Goal: Task Accomplishment & Management: Manage account settings

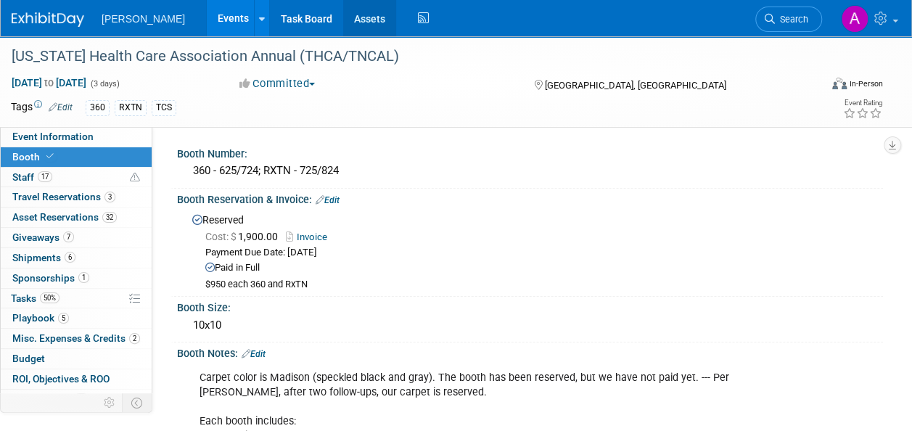
click at [343, 16] on link "Assets" at bounding box center [369, 18] width 53 height 36
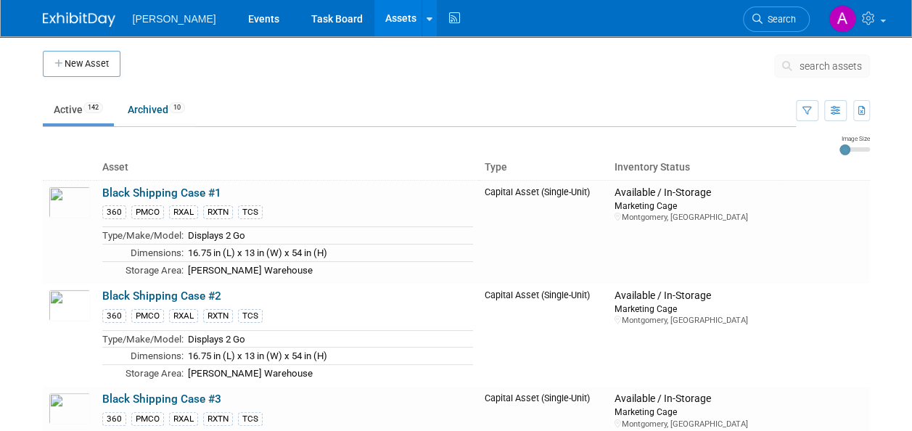
click at [802, 67] on span "search assets" at bounding box center [830, 66] width 62 height 12
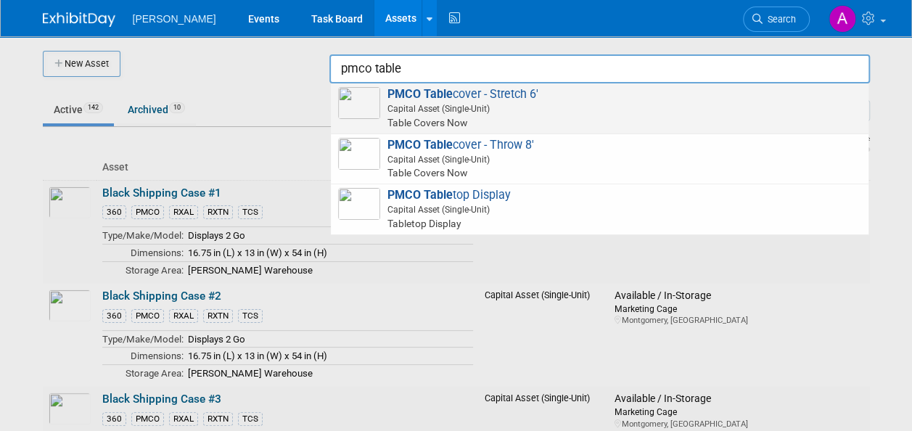
click at [487, 99] on span "PMCO Table cover - Stretch 6' Capital Asset (Single-Unit) Table Covers Now" at bounding box center [599, 108] width 523 height 43
type input "PMCO Tablecover - Stretch 6&#39;"
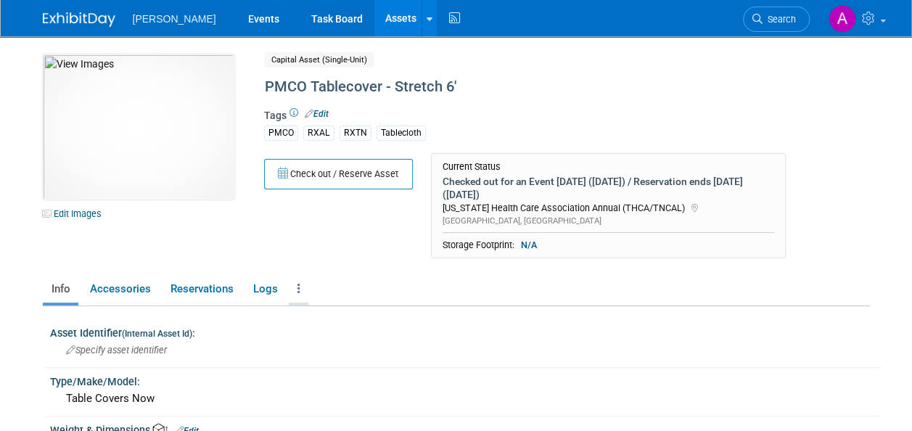
scroll to position [73, 0]
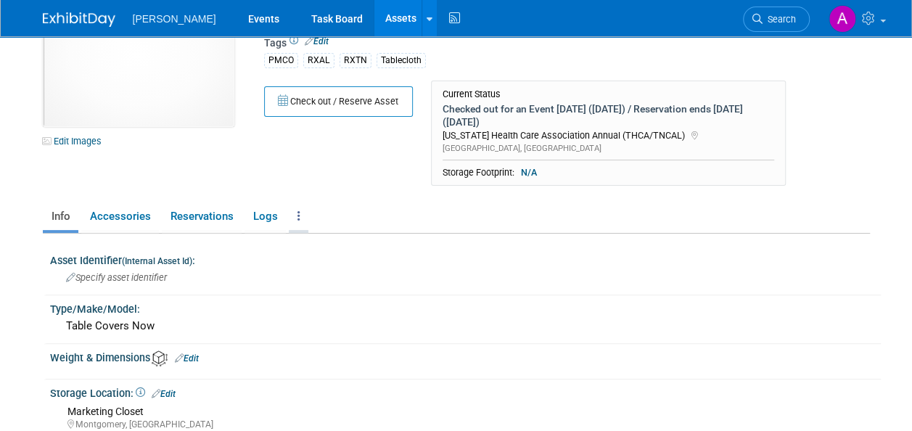
click at [294, 206] on link at bounding box center [299, 216] width 20 height 25
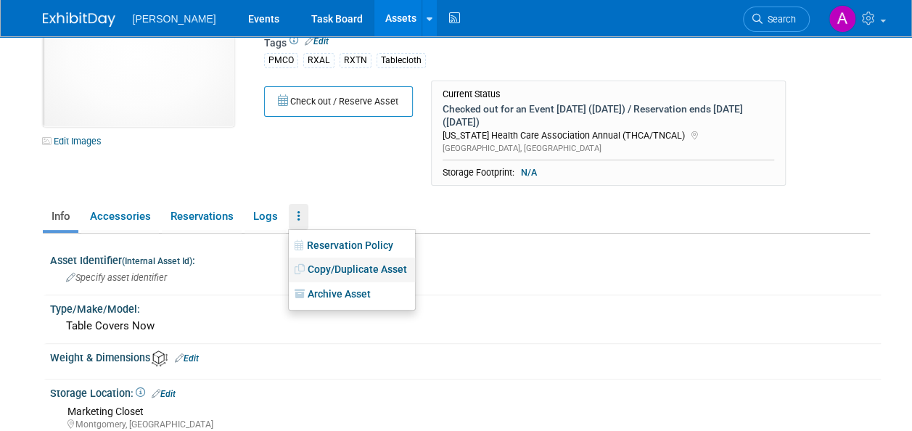
click at [336, 259] on link "Copy/Duplicate Asset" at bounding box center [352, 269] width 126 height 25
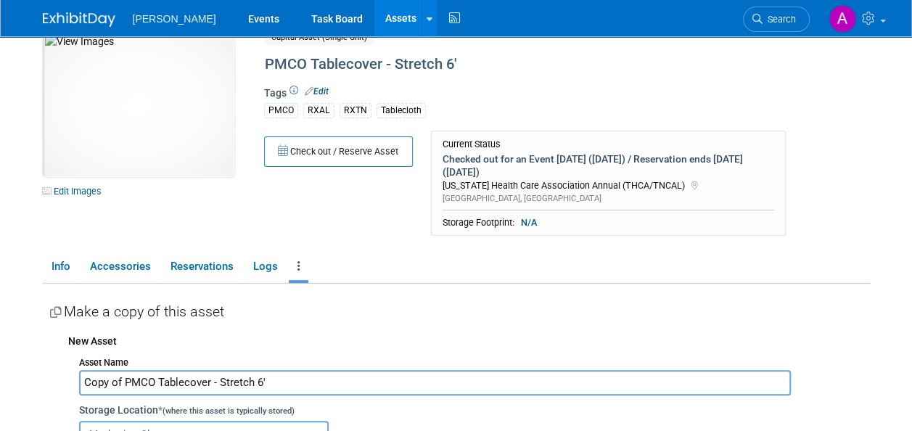
scroll to position [0, 0]
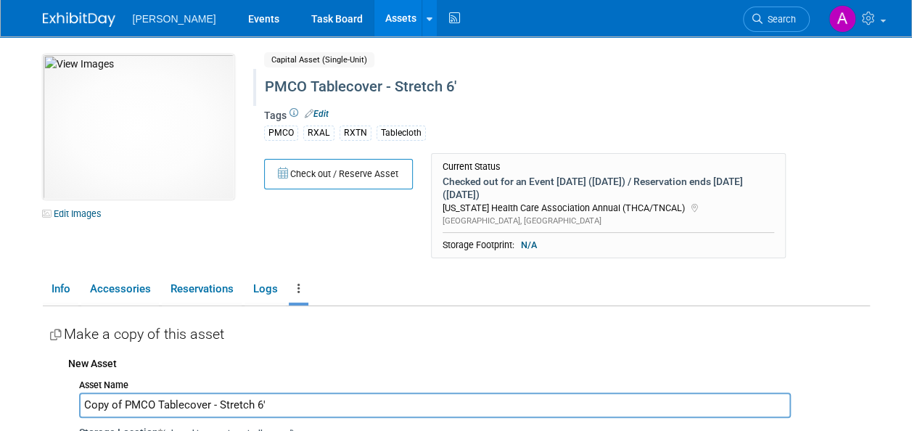
click at [439, 88] on div "PMCO Tablecover - Stretch 6'" at bounding box center [534, 87] width 548 height 26
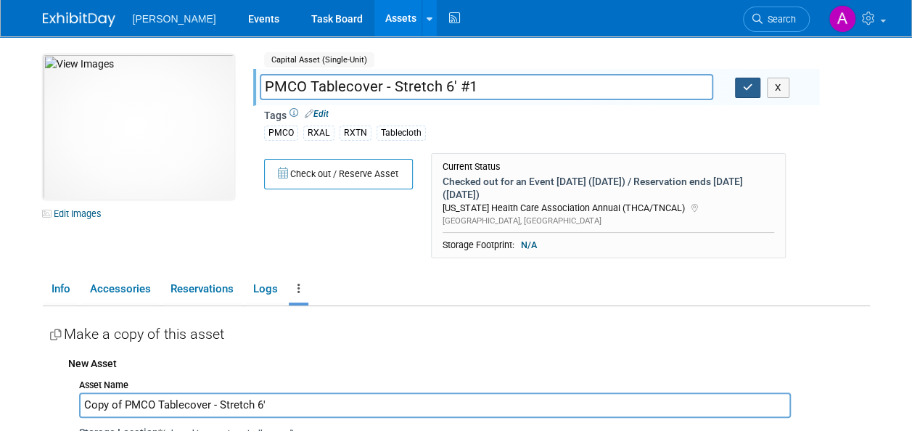
type input "PMCO Tablecover - Stretch 6' #1"
click at [737, 90] on button "button" at bounding box center [748, 88] width 26 height 20
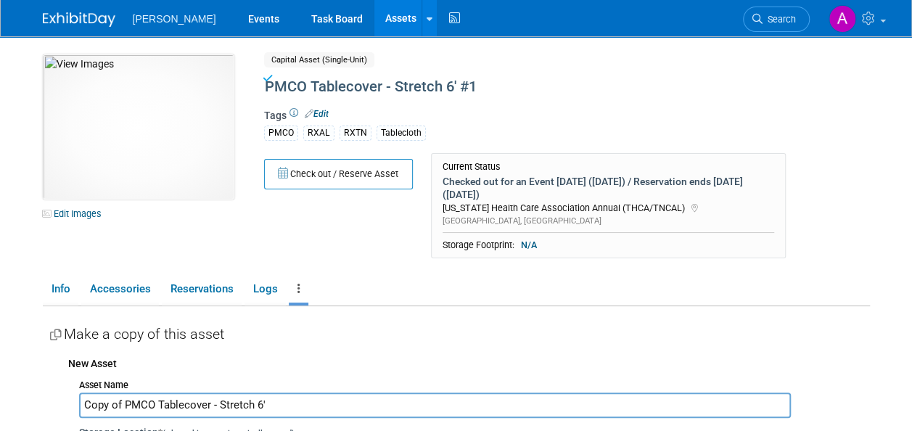
click at [276, 392] on input "Copy of PMCO Tablecover - Stretch 6'" at bounding box center [434, 404] width 711 height 25
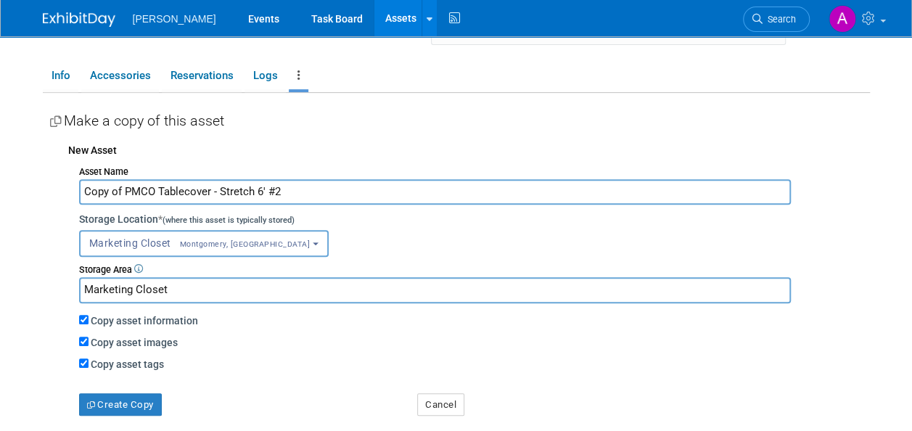
scroll to position [218, 0]
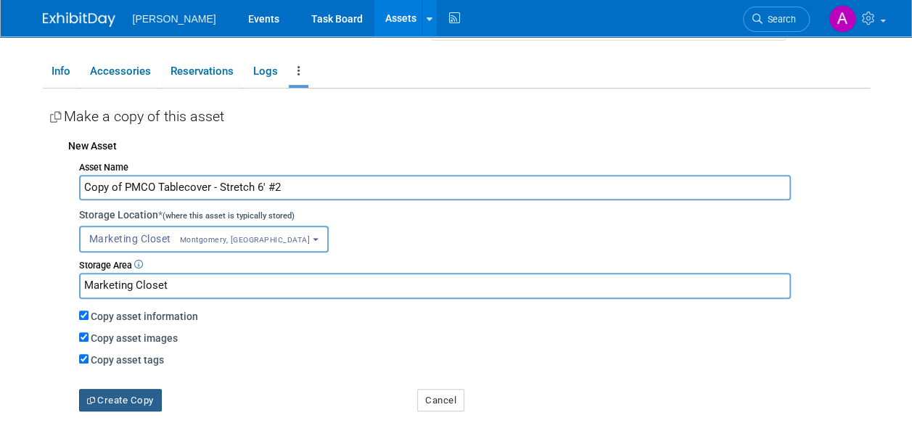
type input "Copy of PMCO Tablecover - Stretch 6' #2"
click at [138, 389] on button "Create Copy" at bounding box center [120, 400] width 83 height 23
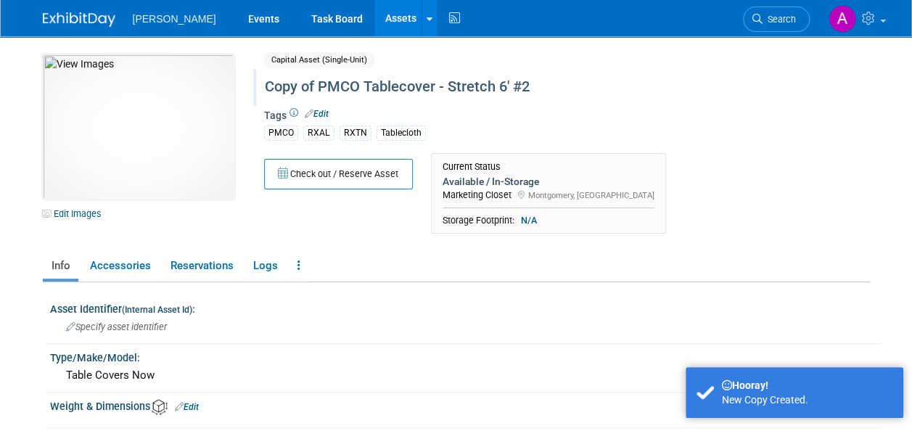
click at [318, 75] on div "Copy of PMCO Tablecover - Stretch 6' #2" at bounding box center [534, 87] width 548 height 26
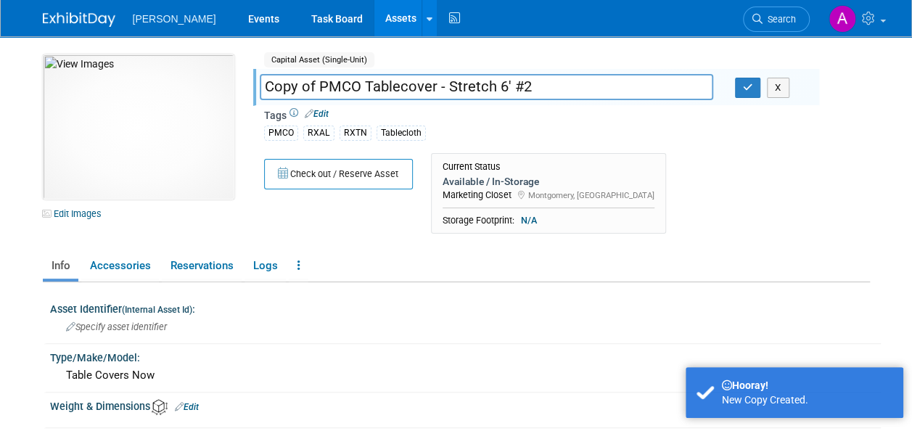
drag, startPoint x: 317, startPoint y: 90, endPoint x: 261, endPoint y: 78, distance: 57.2
click at [261, 77] on input "Copy of PMCO Tablecover - Stretch 6' #2" at bounding box center [486, 86] width 453 height 25
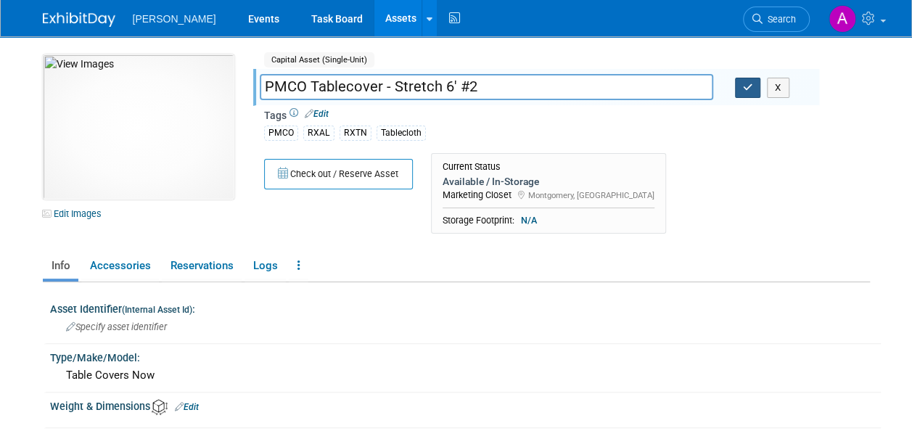
type input "PMCO Tablecover - Stretch 6' #2"
click at [746, 94] on button "button" at bounding box center [748, 88] width 26 height 20
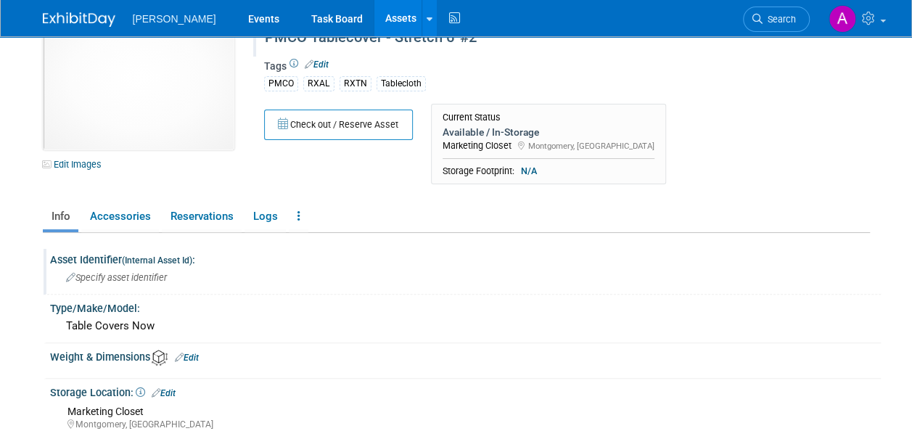
scroll to position [73, 0]
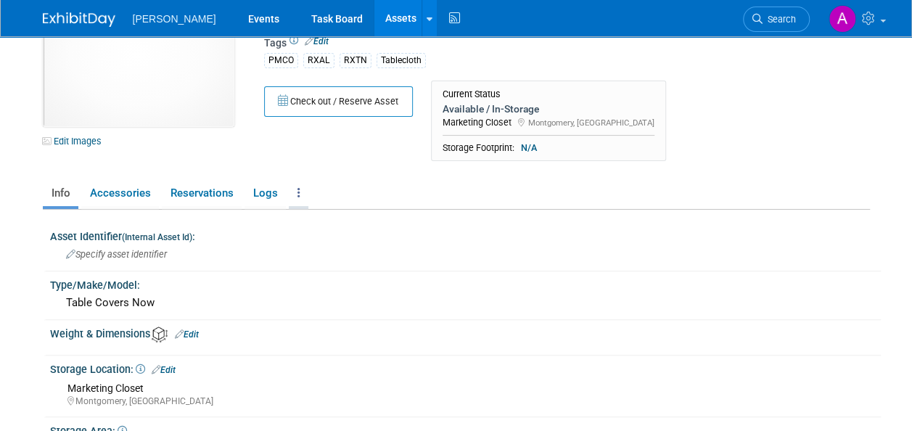
click at [297, 197] on icon at bounding box center [298, 192] width 3 height 11
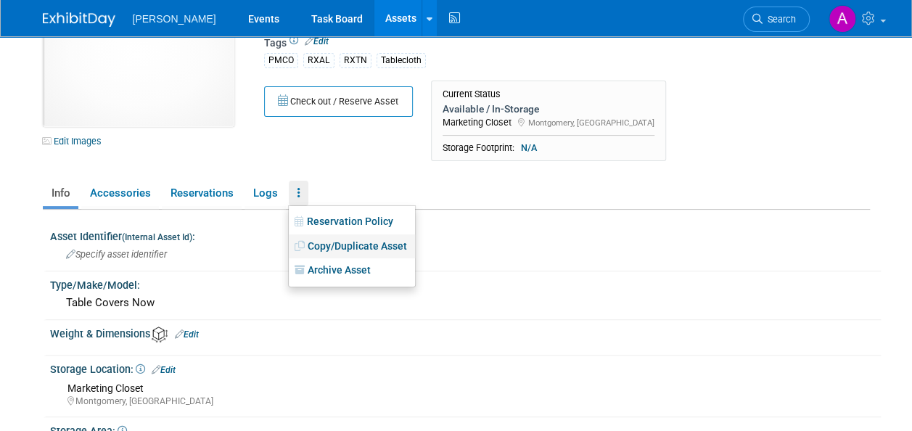
click at [339, 245] on link "Copy/Duplicate Asset" at bounding box center [352, 246] width 126 height 25
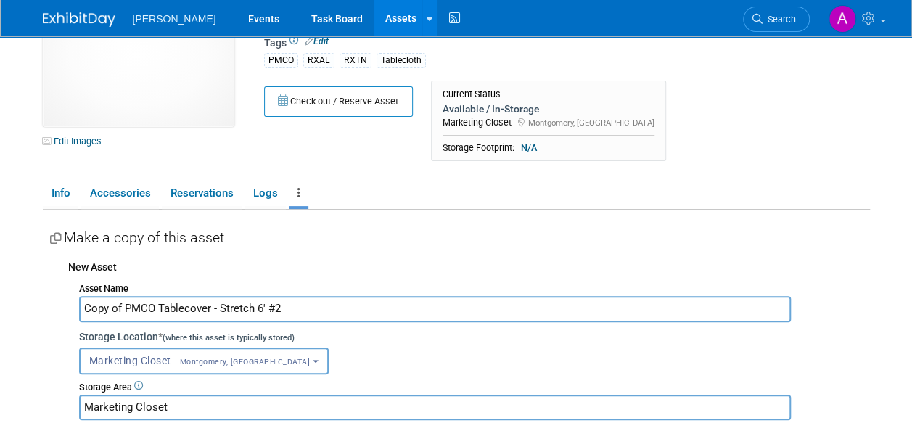
click at [292, 307] on input "Copy of PMCO Tablecover - Stretch 6' #2" at bounding box center [434, 308] width 711 height 25
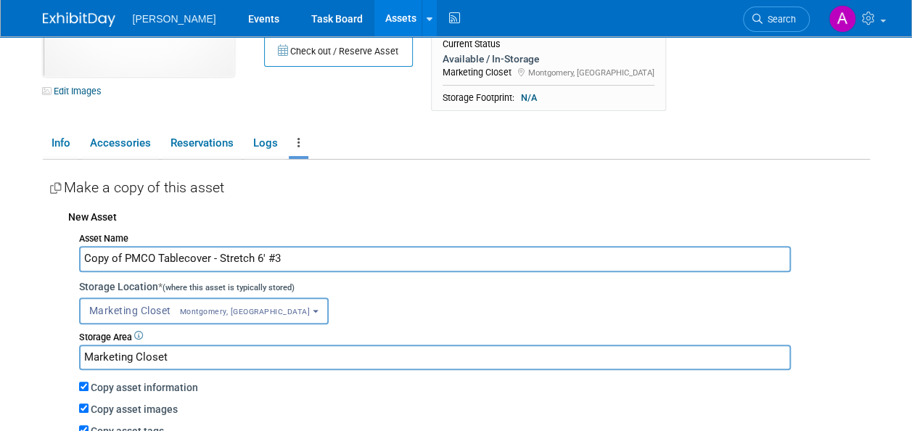
scroll to position [145, 0]
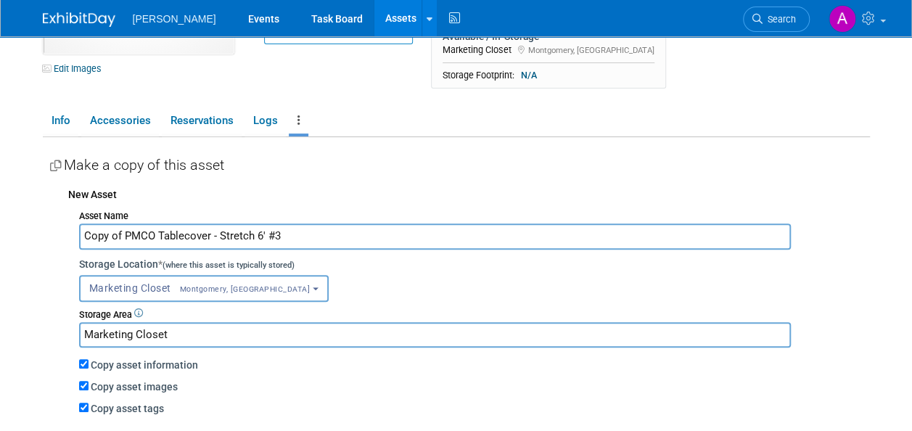
drag, startPoint x: 125, startPoint y: 234, endPoint x: 136, endPoint y: 252, distance: 21.8
click at [125, 234] on input "Copy of PMCO Tablecover - Stretch 6' #3" at bounding box center [434, 235] width 711 height 25
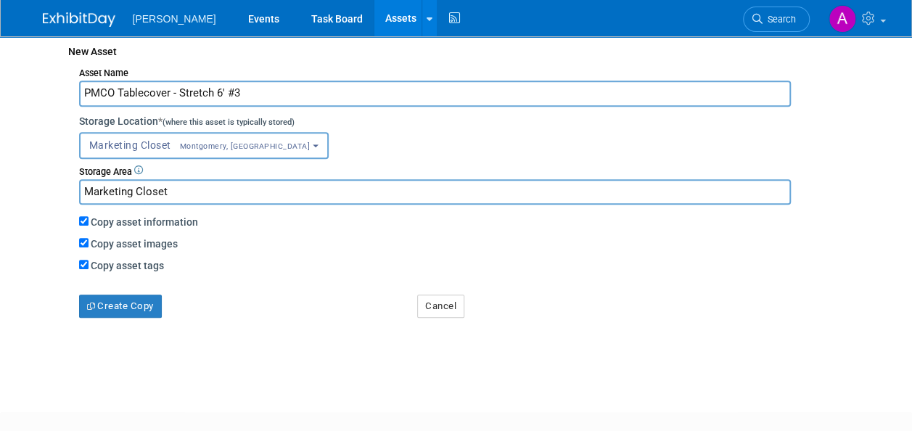
scroll to position [290, 0]
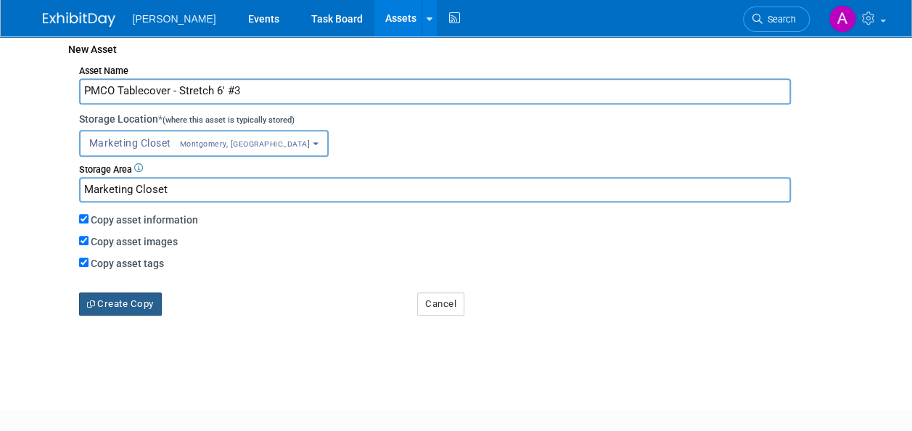
type input "PMCO Tablecover - Stretch 6' #3"
click at [150, 300] on button "Create Copy" at bounding box center [120, 303] width 83 height 23
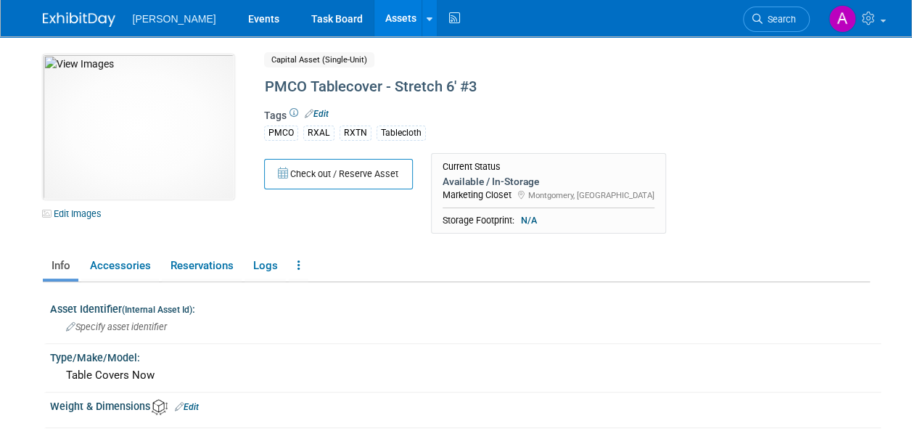
drag, startPoint x: 350, startPoint y: 18, endPoint x: 363, endPoint y: 28, distance: 15.5
click at [374, 18] on link "Assets" at bounding box center [400, 18] width 53 height 36
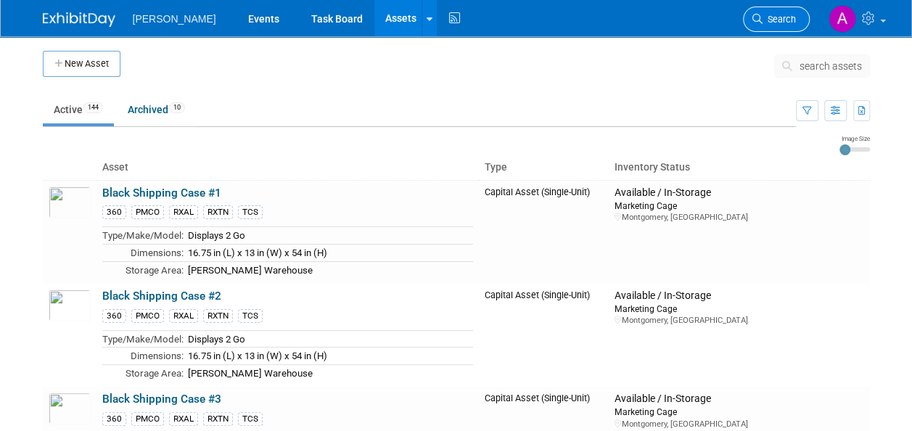
click at [782, 16] on span "Search" at bounding box center [778, 19] width 33 height 11
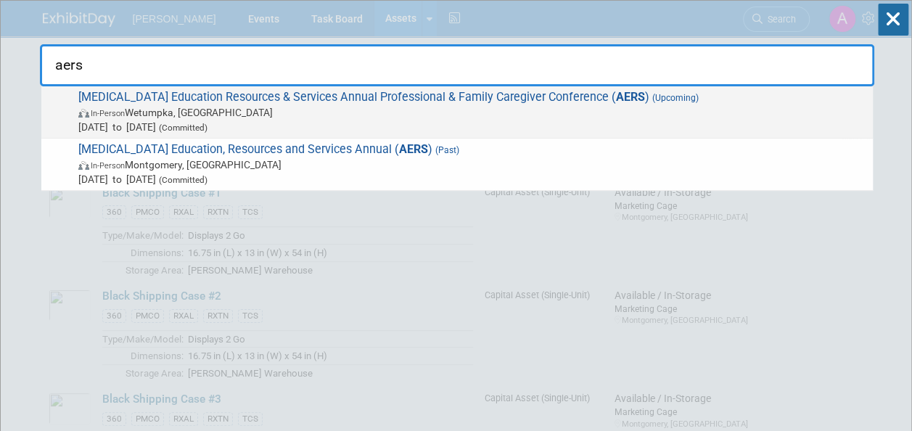
type input "aers"
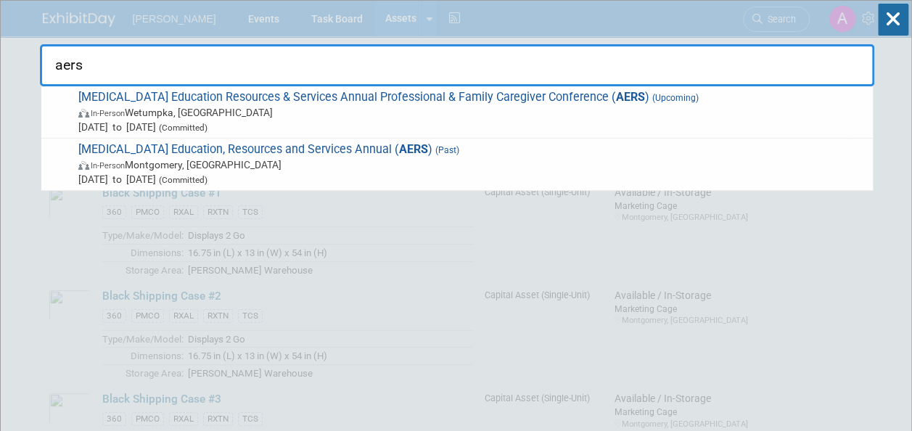
drag, startPoint x: 348, startPoint y: 96, endPoint x: 341, endPoint y: 109, distance: 14.9
click at [348, 96] on span "Alzheimer's Education Resources & Services Annual Professional & Family Caregiv…" at bounding box center [469, 112] width 791 height 44
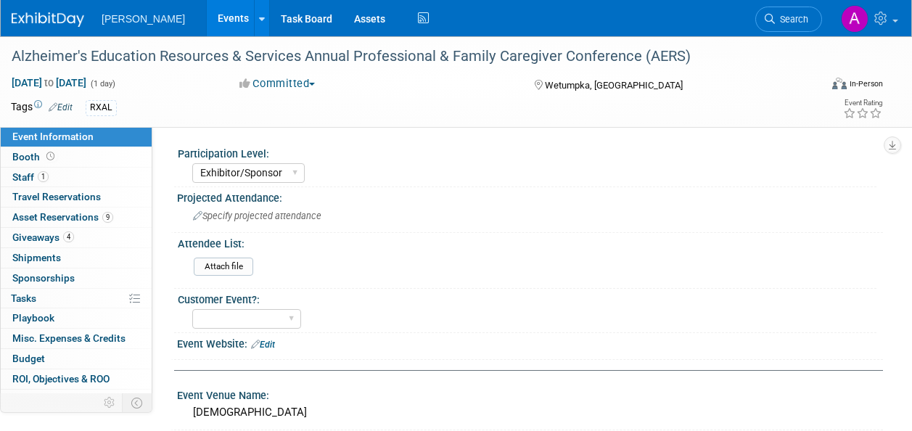
select select "Exhibitor/Sponsor"
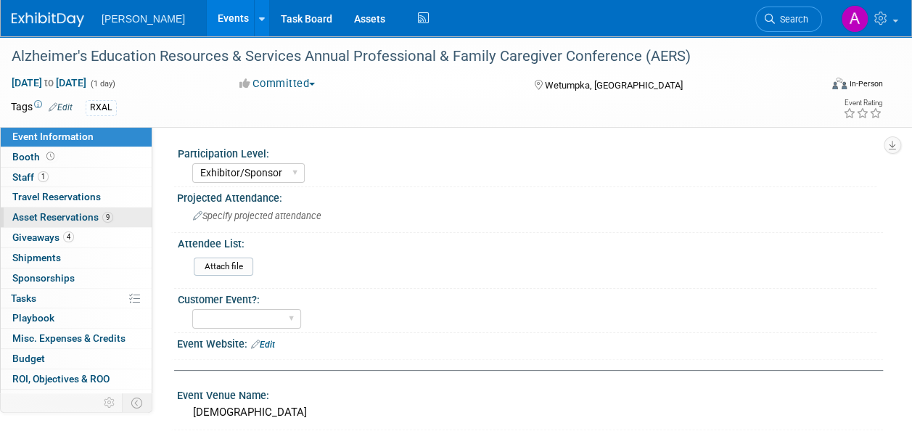
click at [54, 212] on span "Asset Reservations 9" at bounding box center [62, 217] width 101 height 12
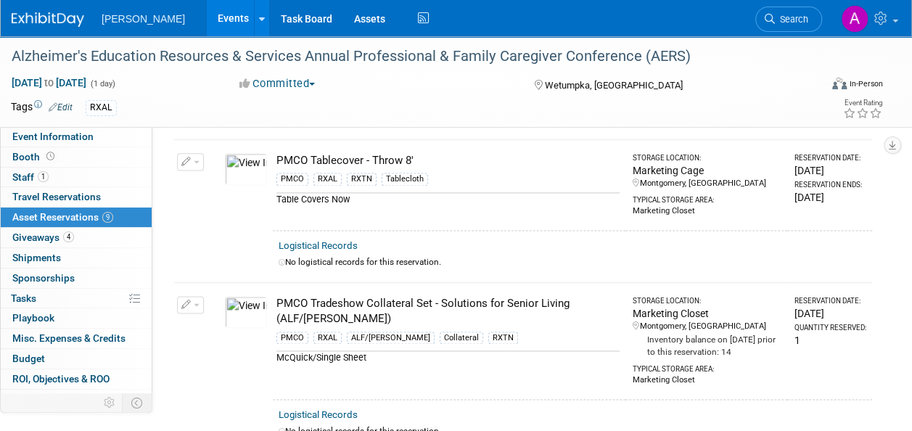
scroll to position [798, 0]
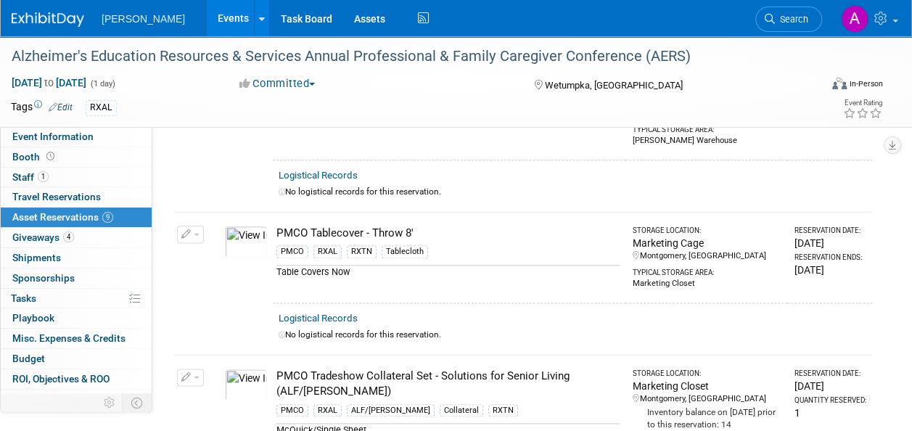
click at [196, 231] on button "button" at bounding box center [190, 234] width 27 height 17
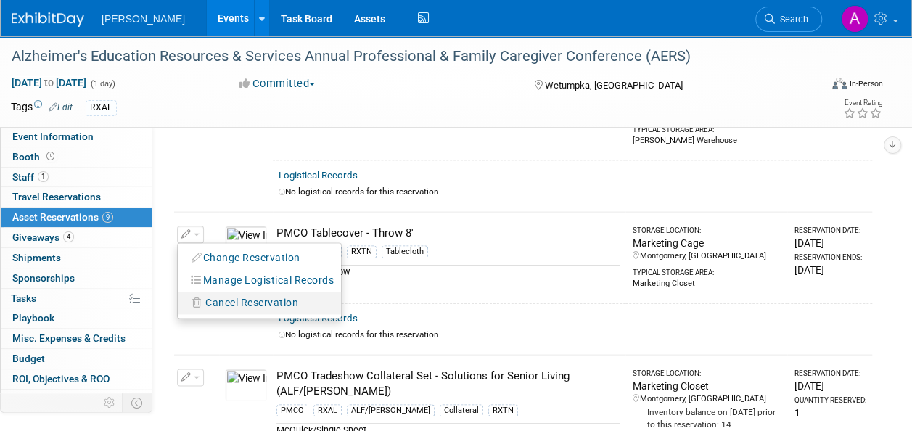
click at [235, 297] on span "Cancel Reservation" at bounding box center [251, 303] width 93 height 12
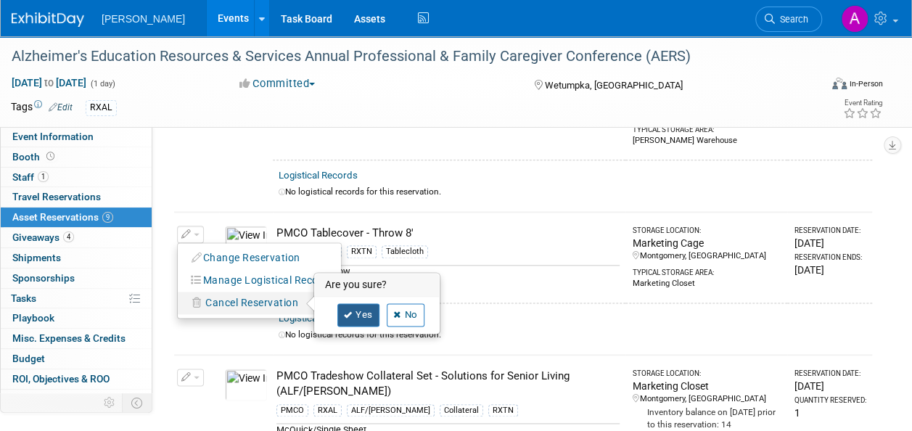
click at [365, 313] on link "Yes" at bounding box center [358, 314] width 42 height 23
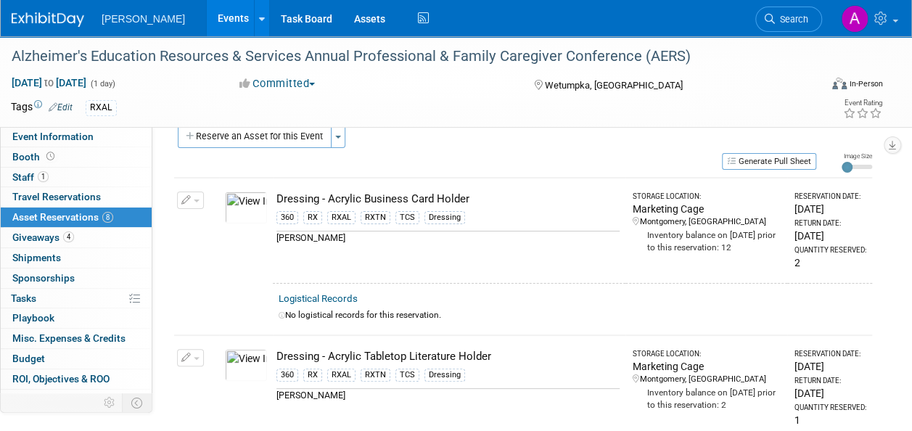
scroll to position [0, 0]
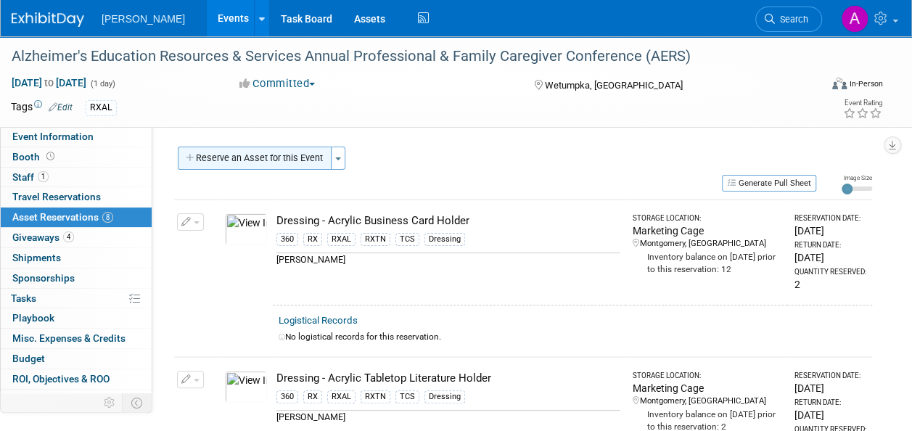
click at [296, 162] on button "Reserve an Asset for this Event" at bounding box center [255, 157] width 154 height 23
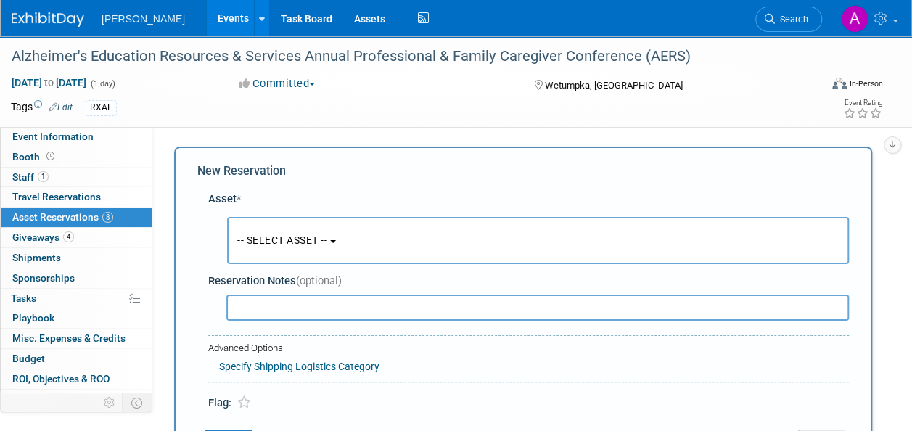
scroll to position [14, 0]
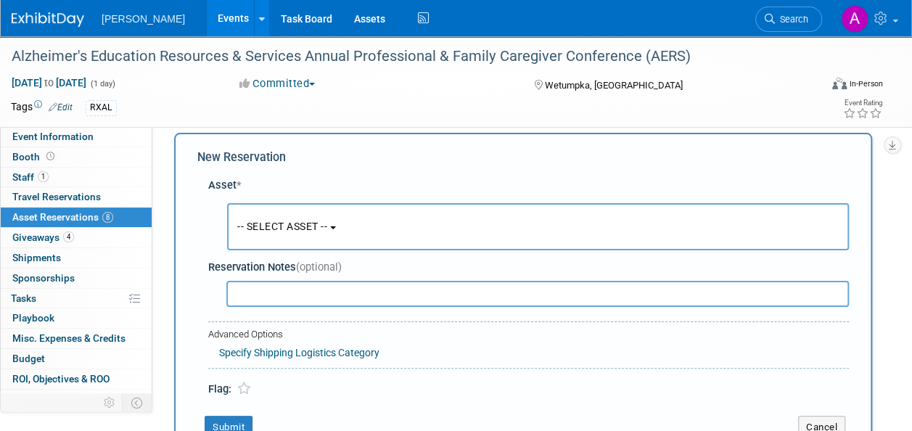
click at [305, 222] on span "-- SELECT ASSET --" at bounding box center [282, 226] width 90 height 12
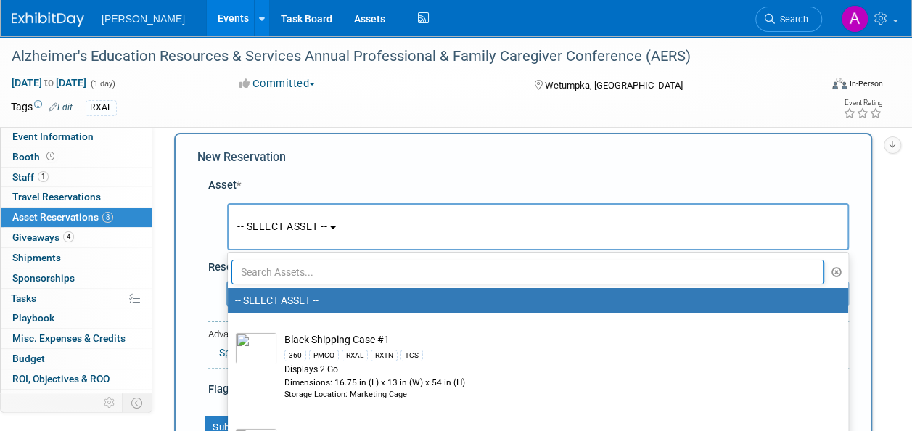
click at [302, 264] on input "text" at bounding box center [527, 272] width 592 height 25
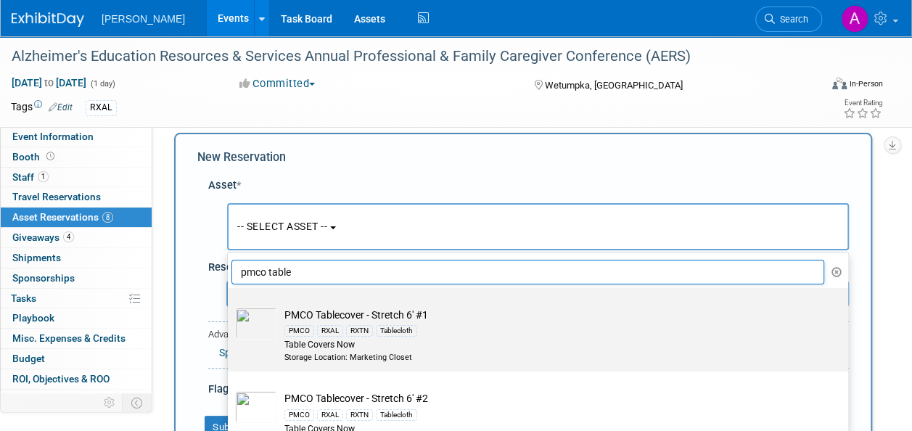
type input "pmco table"
click at [357, 331] on div "RXTN" at bounding box center [359, 331] width 27 height 12
click at [230, 305] on input "PMCO Tablecover - Stretch 6' #1 PMCO RXAL RXTN Tablecloth Table Covers Now Stor…" at bounding box center [224, 300] width 9 height 9
select select "10722516"
select select "7"
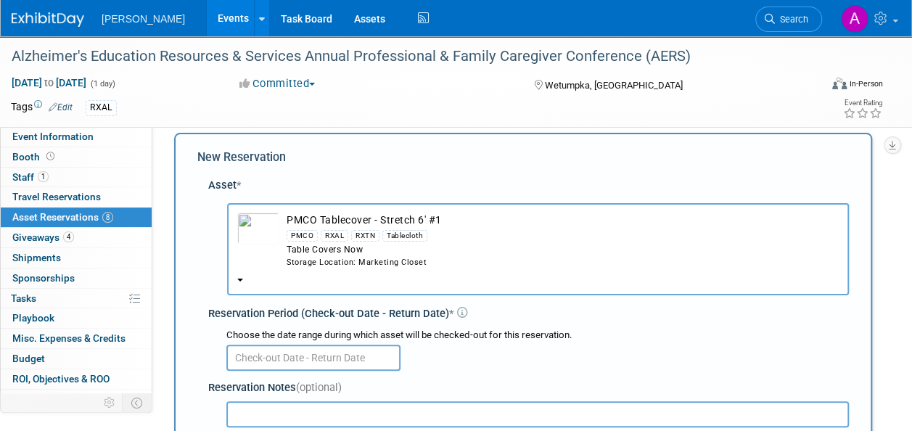
click at [322, 363] on input "text" at bounding box center [313, 357] width 174 height 26
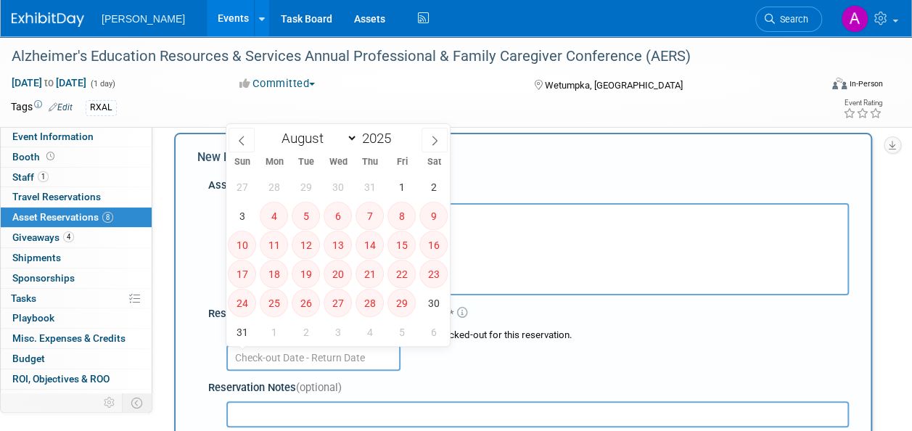
click at [549, 357] on div at bounding box center [537, 356] width 622 height 28
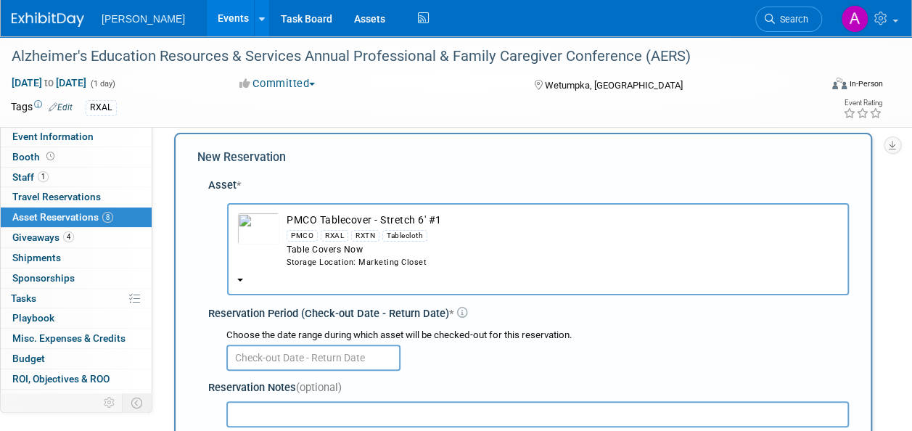
click at [336, 240] on div "RXAL" at bounding box center [335, 236] width 28 height 12
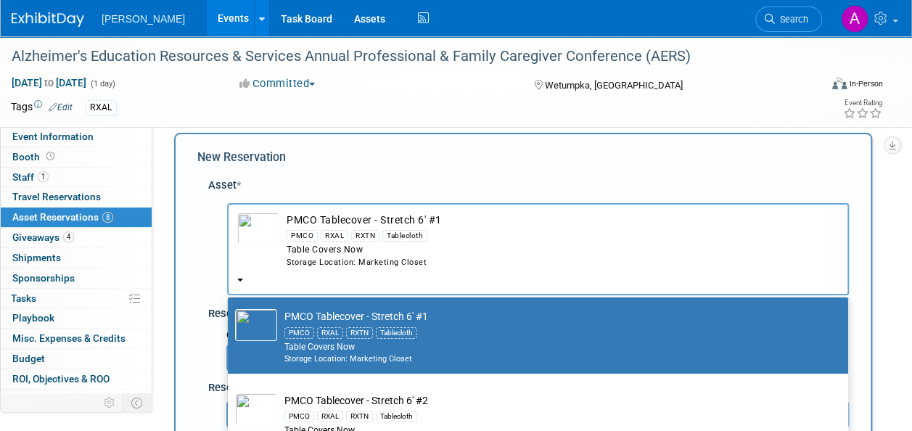
scroll to position [73, 0]
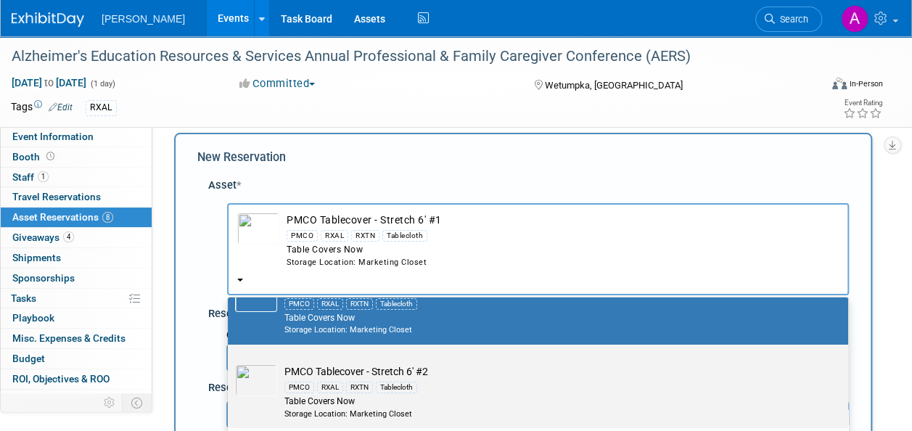
click at [369, 362] on label "PMCO Tablecover - Stretch 6' #2 PMCO RXAL RXTN Tablecloth Table Covers Now Stor…" at bounding box center [534, 386] width 598 height 78
click at [230, 362] on input "PMCO Tablecover - Stretch 6' #2 PMCO RXAL RXTN Tablecloth Table Covers Now Stor…" at bounding box center [224, 356] width 9 height 9
select select "10728880"
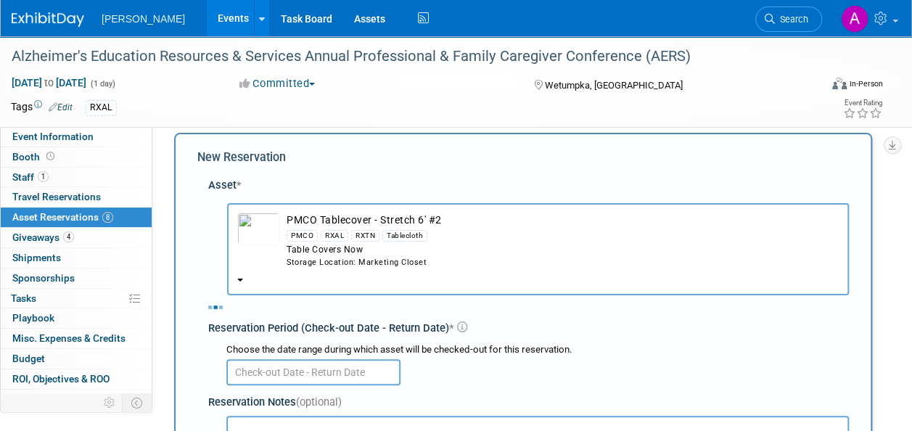
select select "7"
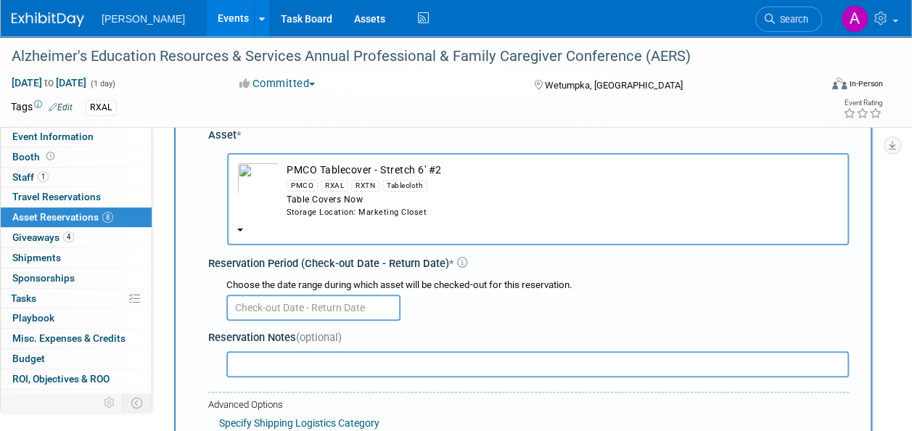
scroll to position [86, 0]
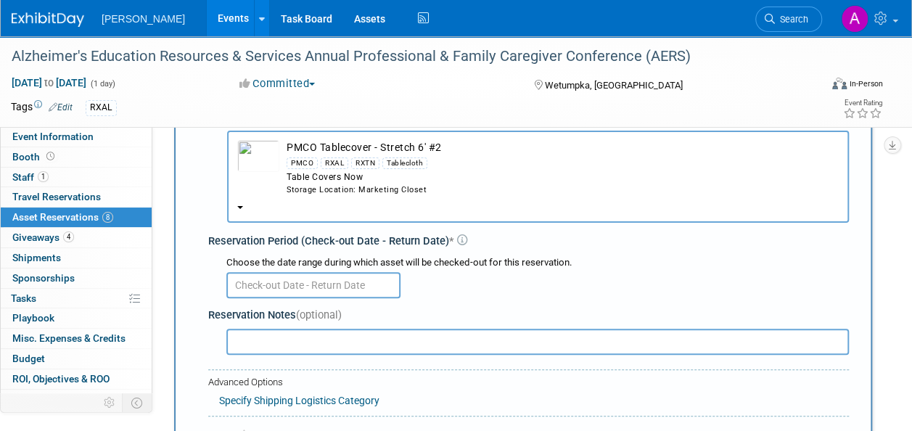
click at [316, 284] on input "text" at bounding box center [313, 285] width 174 height 26
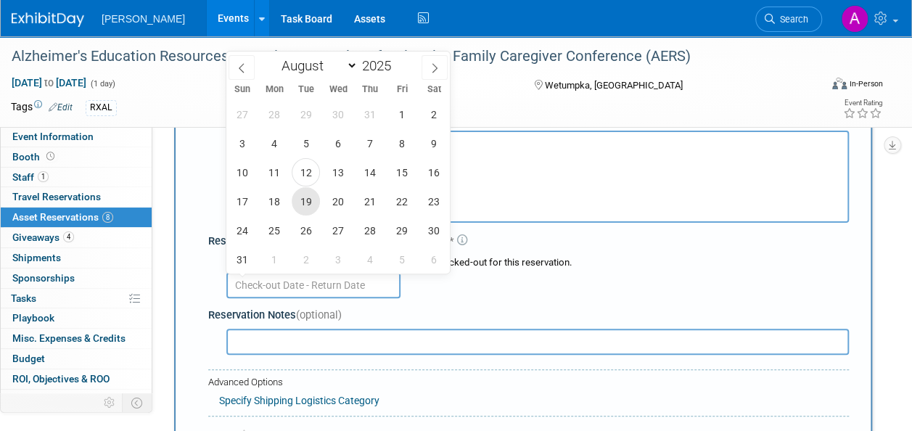
click at [309, 198] on span "19" at bounding box center [306, 201] width 28 height 28
type input "[DATE]"
click at [302, 198] on span "19" at bounding box center [306, 201] width 28 height 28
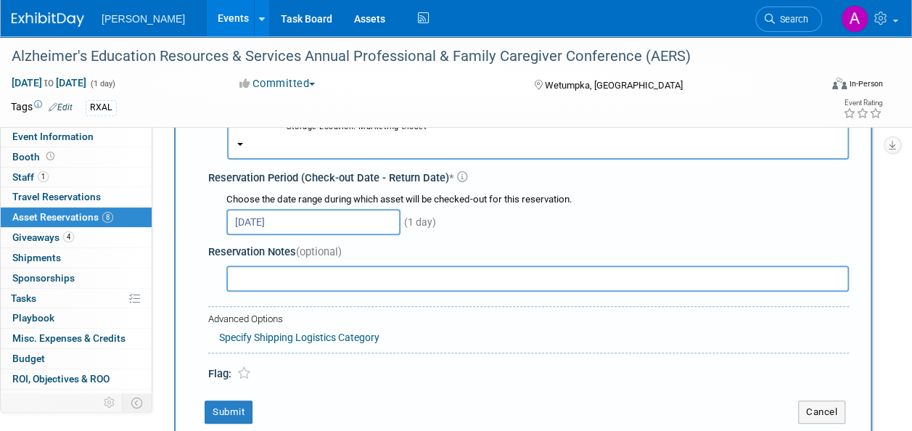
scroll to position [231, 0]
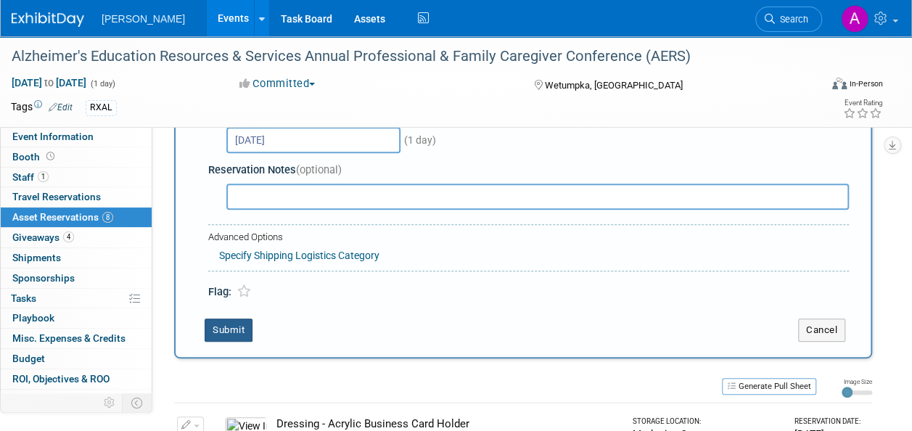
click at [231, 327] on button "Submit" at bounding box center [229, 329] width 48 height 23
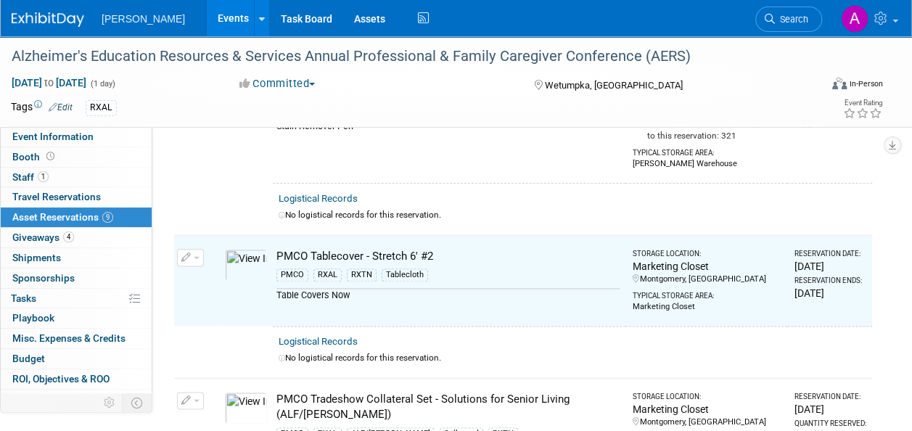
scroll to position [822, 0]
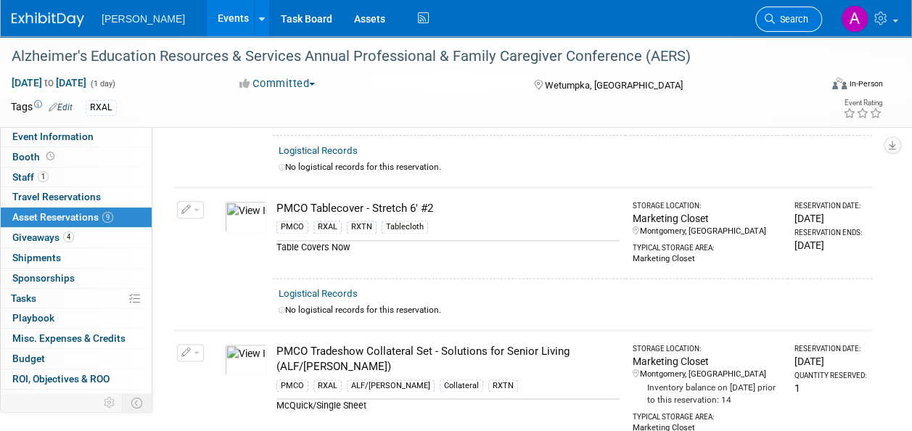
click at [801, 17] on span "Search" at bounding box center [791, 19] width 33 height 11
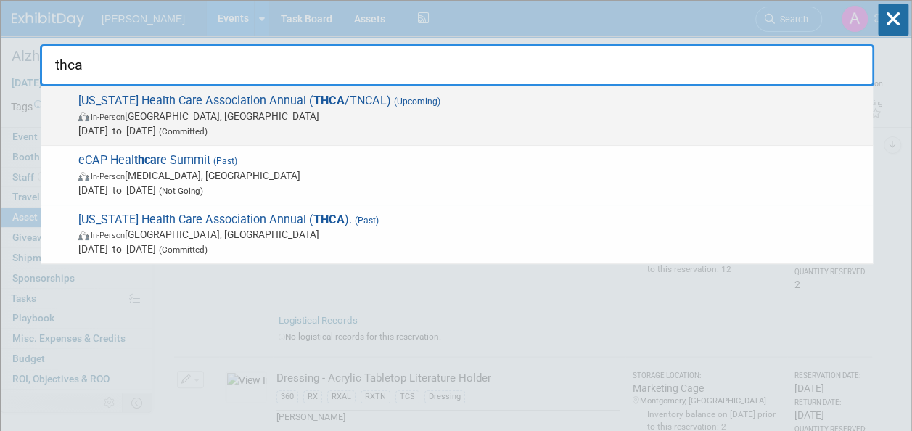
type input "thca"
click at [580, 101] on span "Tennessee Health Care Association Annual ( THCA /TNCAL) (Upcoming) In-Person Na…" at bounding box center [469, 116] width 791 height 44
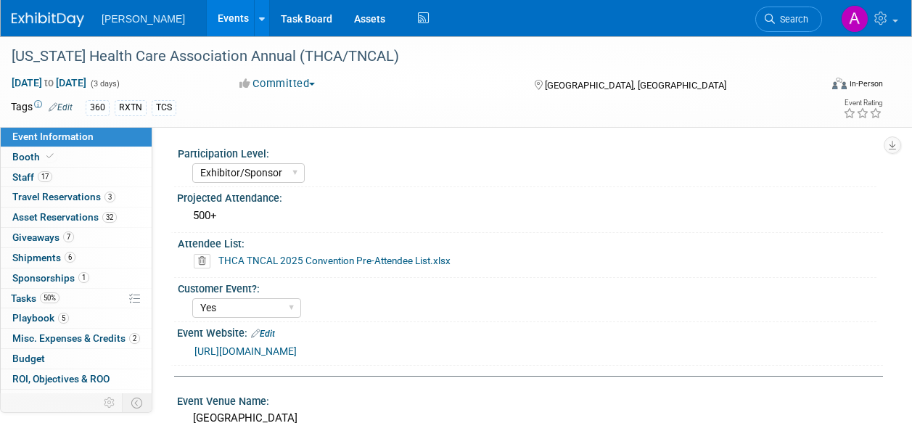
select select "Exhibitor/Sponsor"
select select "Yes"
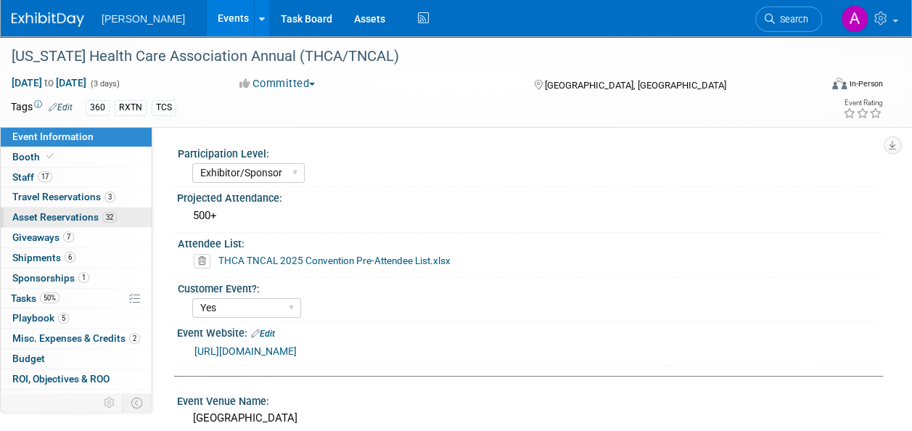
click at [66, 212] on span "Asset Reservations 32" at bounding box center [64, 217] width 104 height 12
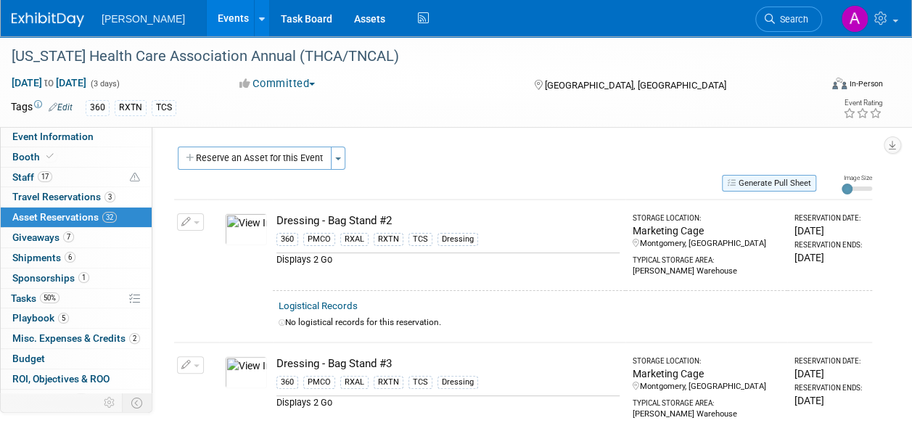
click at [791, 177] on button "Generate Pull Sheet" at bounding box center [769, 183] width 94 height 17
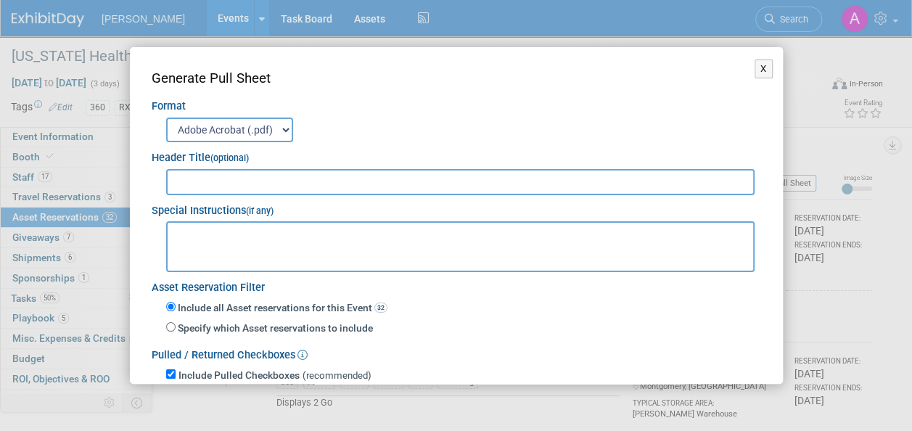
click at [329, 175] on input "text" at bounding box center [460, 182] width 589 height 26
type input "THCA 2025 PULL/RETURN SHEET"
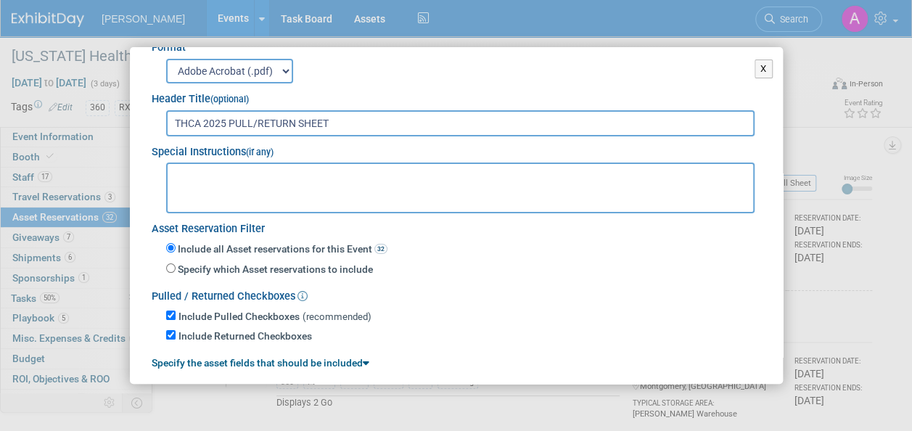
scroll to position [103, 0]
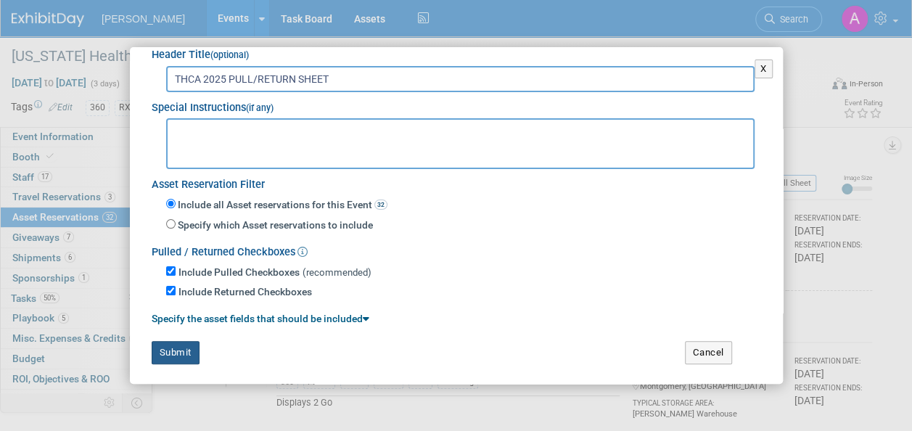
click at [164, 348] on button "Submit" at bounding box center [176, 352] width 48 height 23
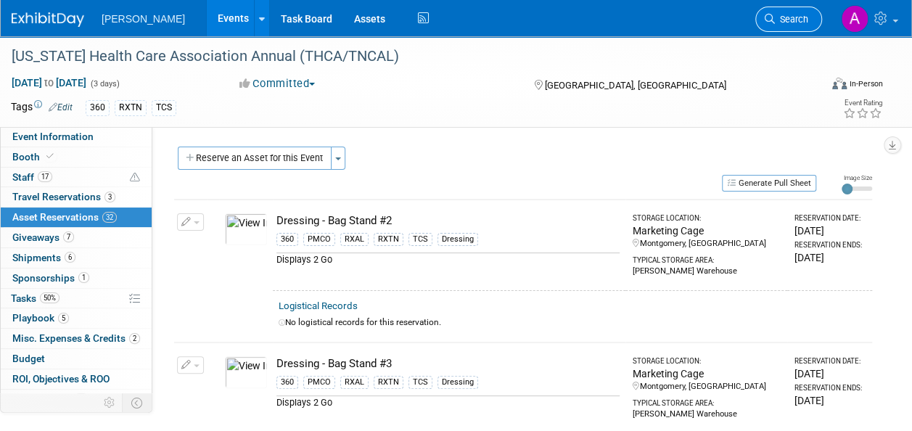
click at [790, 17] on span "Search" at bounding box center [791, 19] width 33 height 11
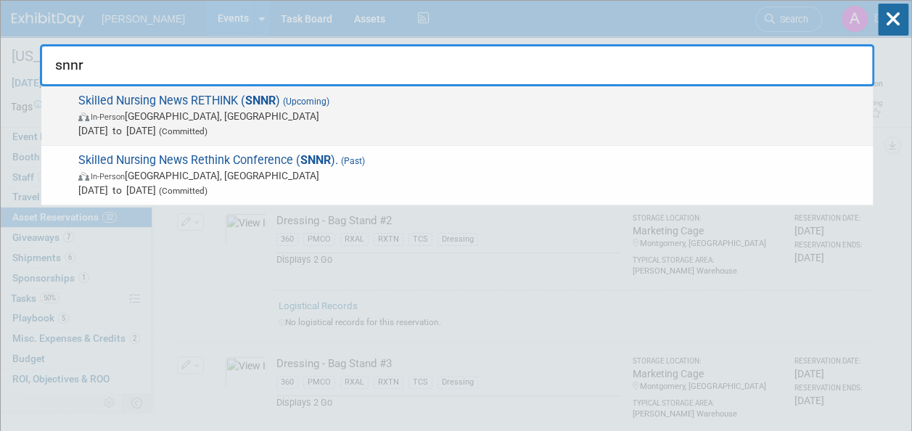
type input "snnr"
click at [632, 106] on span "Skilled Nursing News RETHINK ( SNNR ) (Upcoming) In-Person Chicago, IL Aug 18, …" at bounding box center [469, 116] width 791 height 44
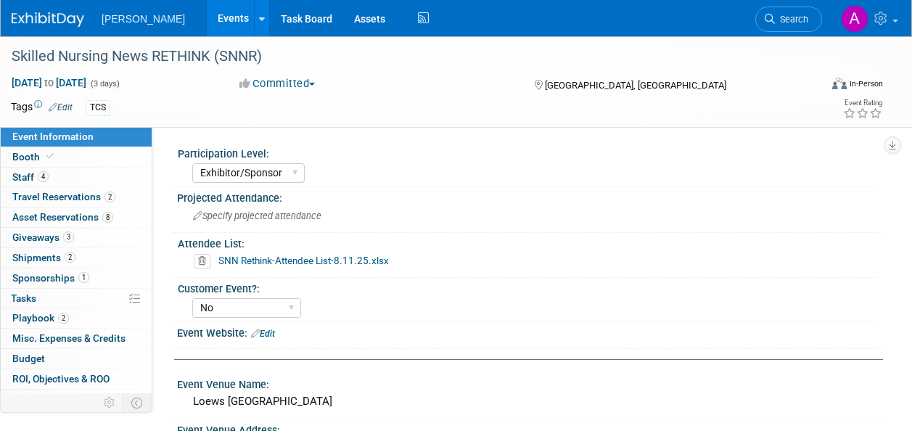
select select "Exhibitor/Sponsor"
select select "No"
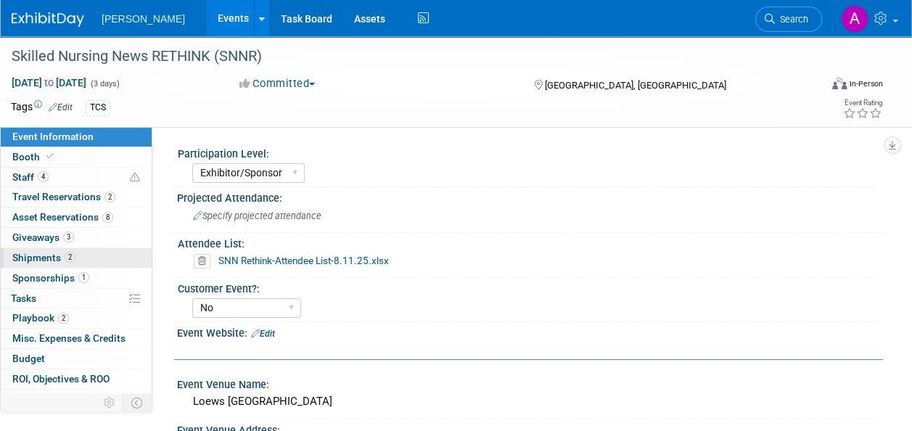
click at [59, 252] on span "Shipments 2" at bounding box center [43, 258] width 63 height 12
